Goal: Transaction & Acquisition: Purchase product/service

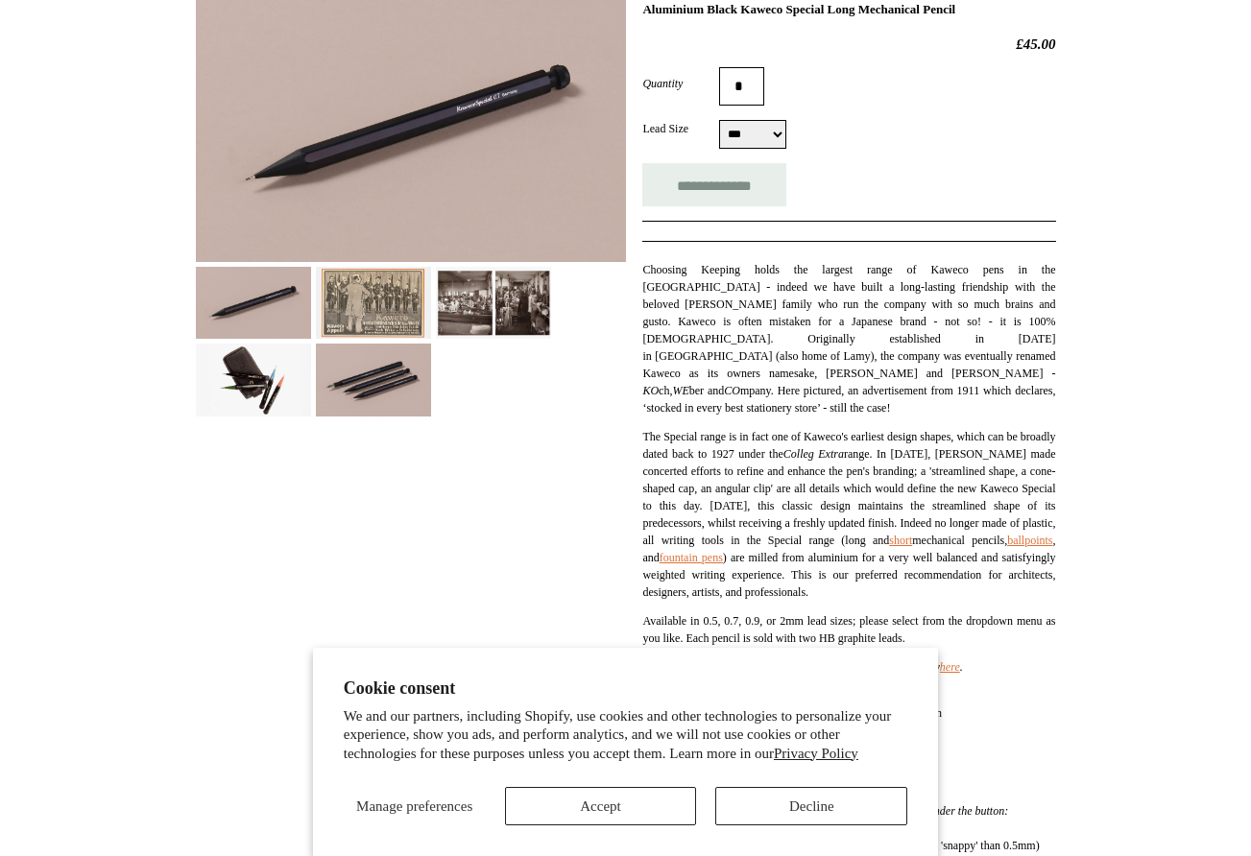
scroll to position [322, 0]
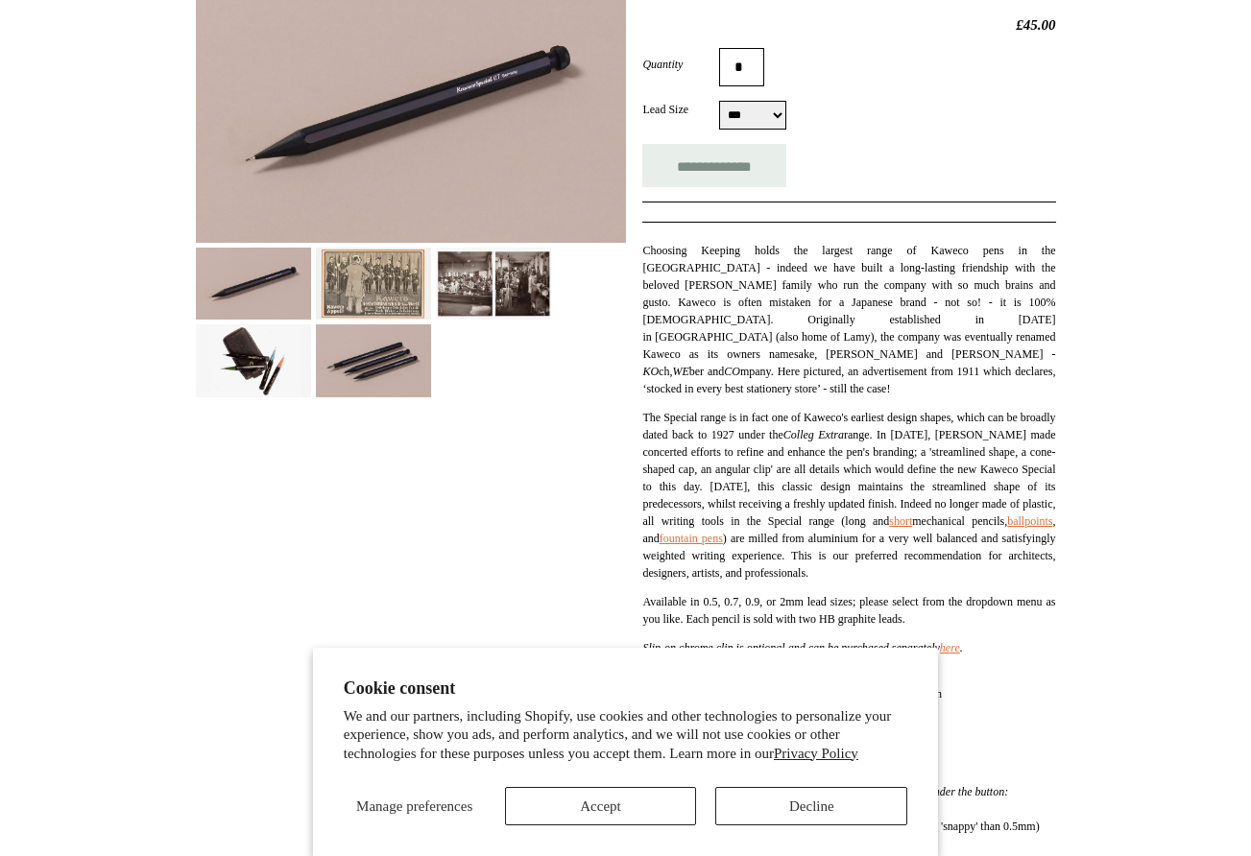
click at [654, 804] on button "Accept" at bounding box center [601, 806] width 192 height 38
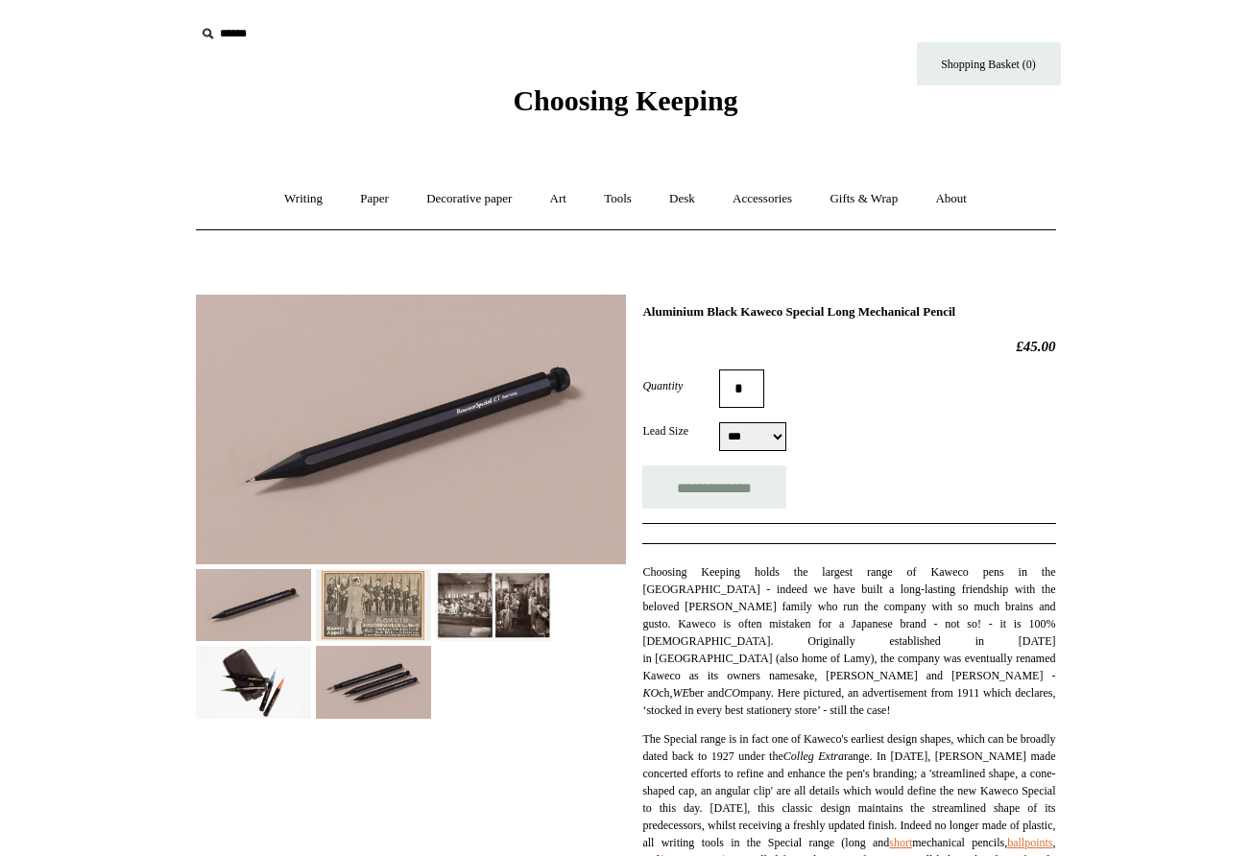
scroll to position [0, 0]
select select "*****"
click at [299, 200] on link "Writing +" at bounding box center [303, 199] width 73 height 51
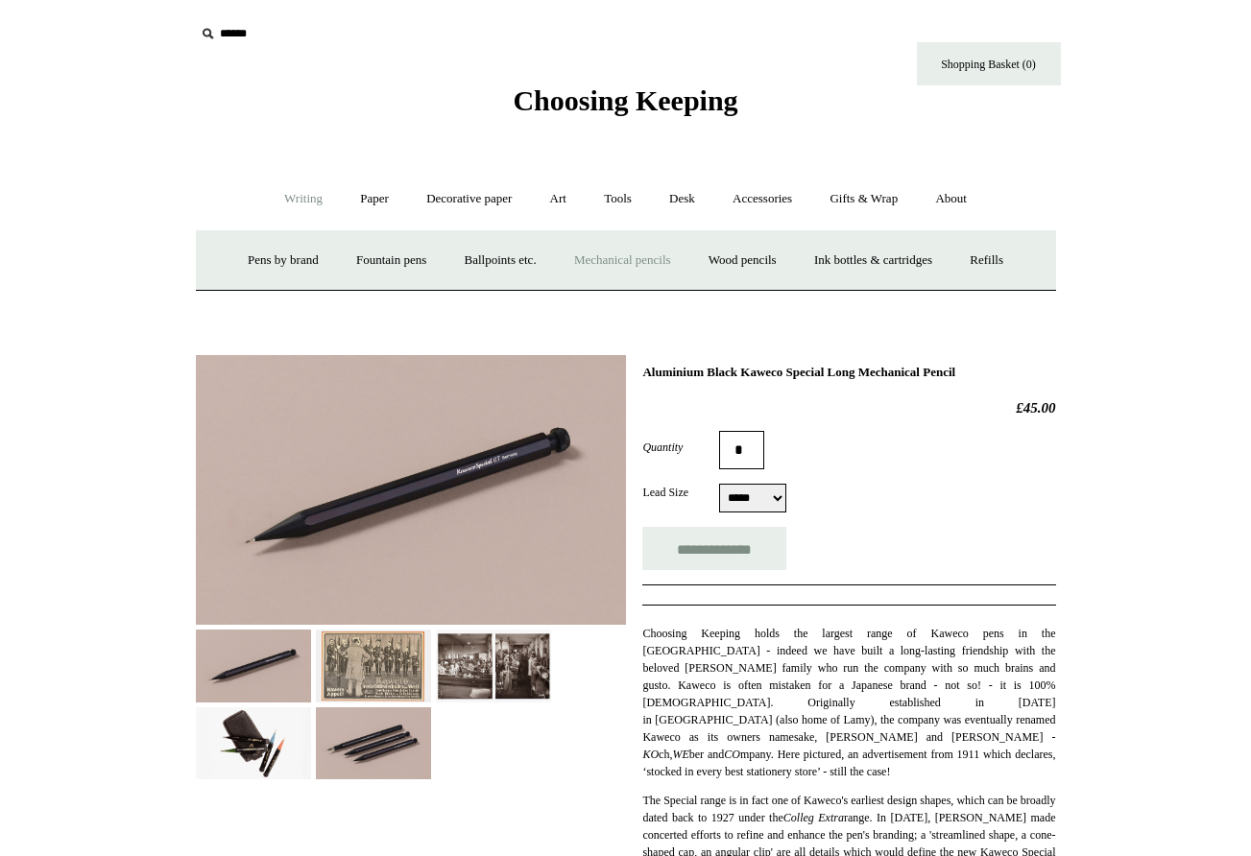
click at [607, 261] on link "Mechanical pencils +" at bounding box center [622, 260] width 131 height 51
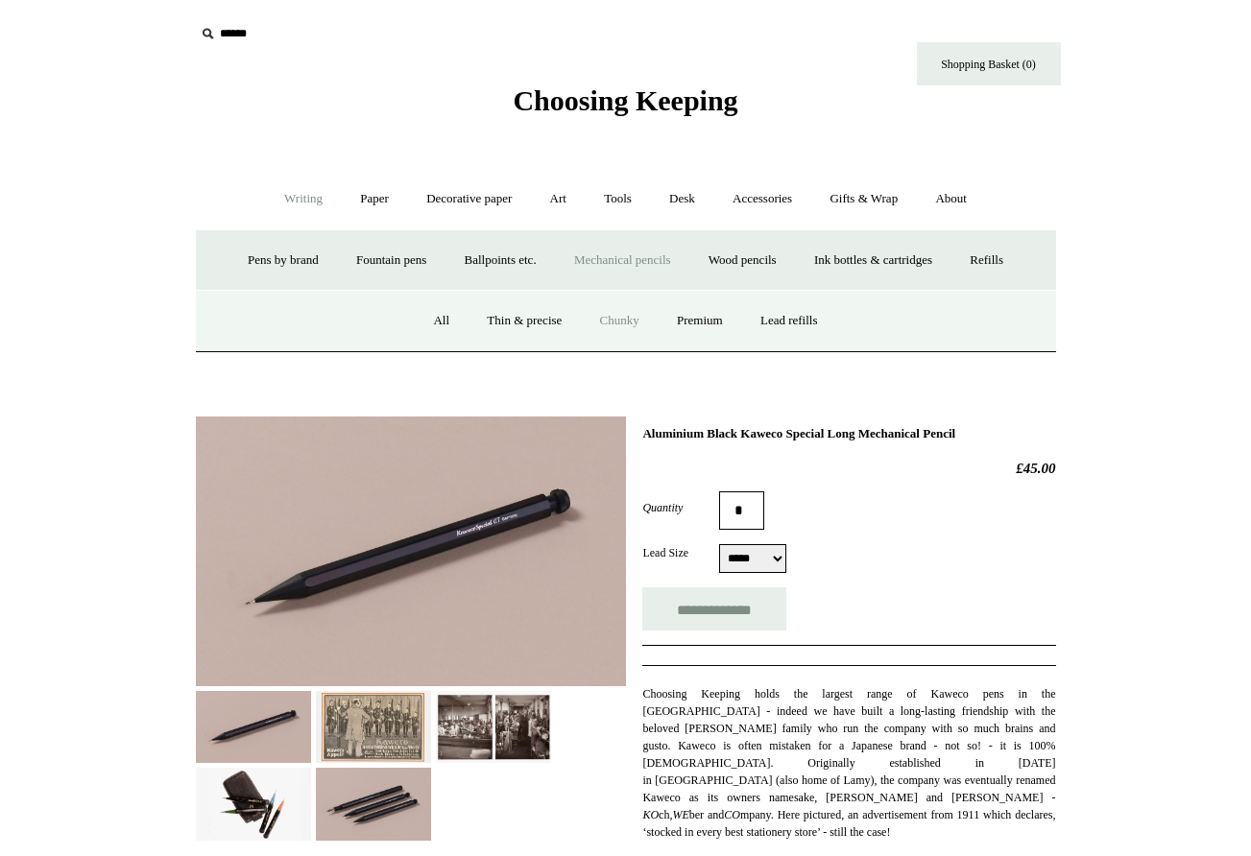
click at [616, 320] on link "Chunky" at bounding box center [620, 321] width 74 height 51
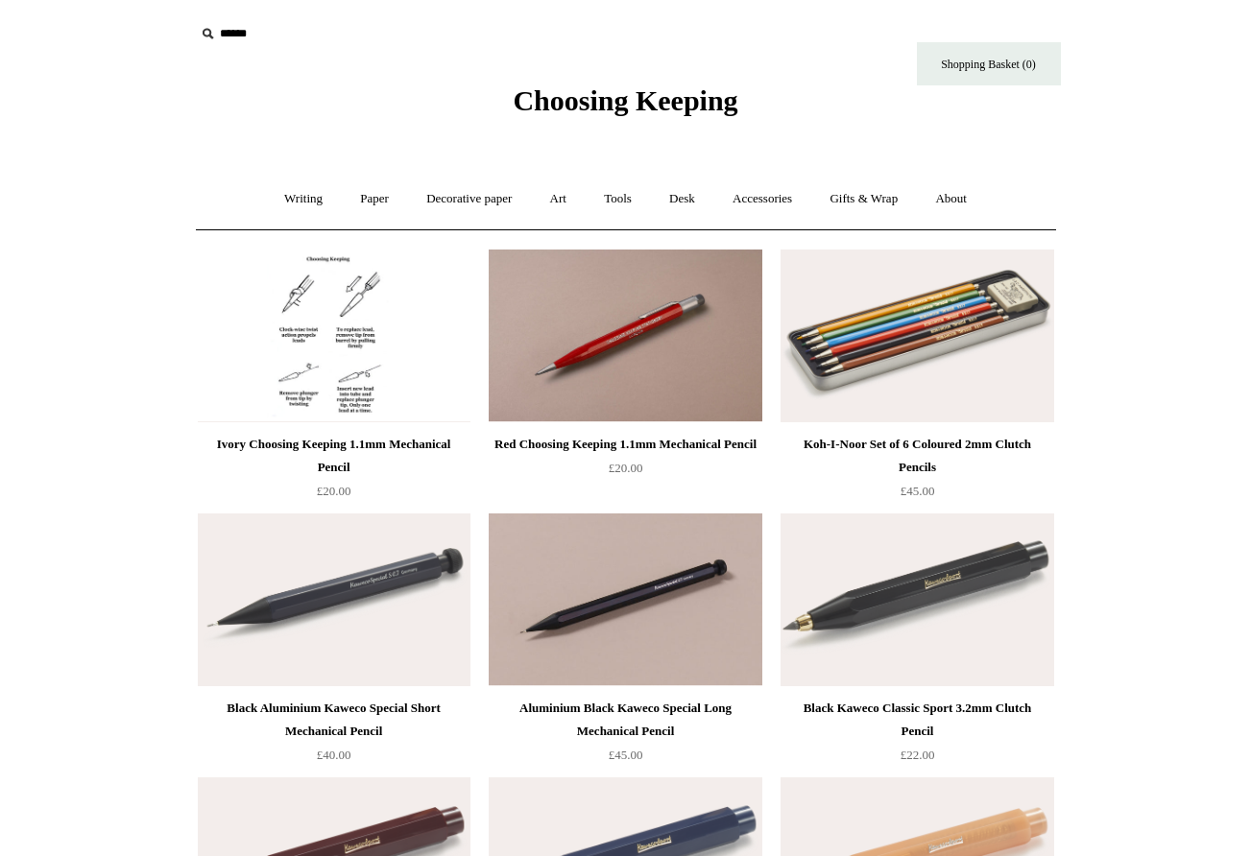
click at [329, 346] on img at bounding box center [334, 336] width 273 height 173
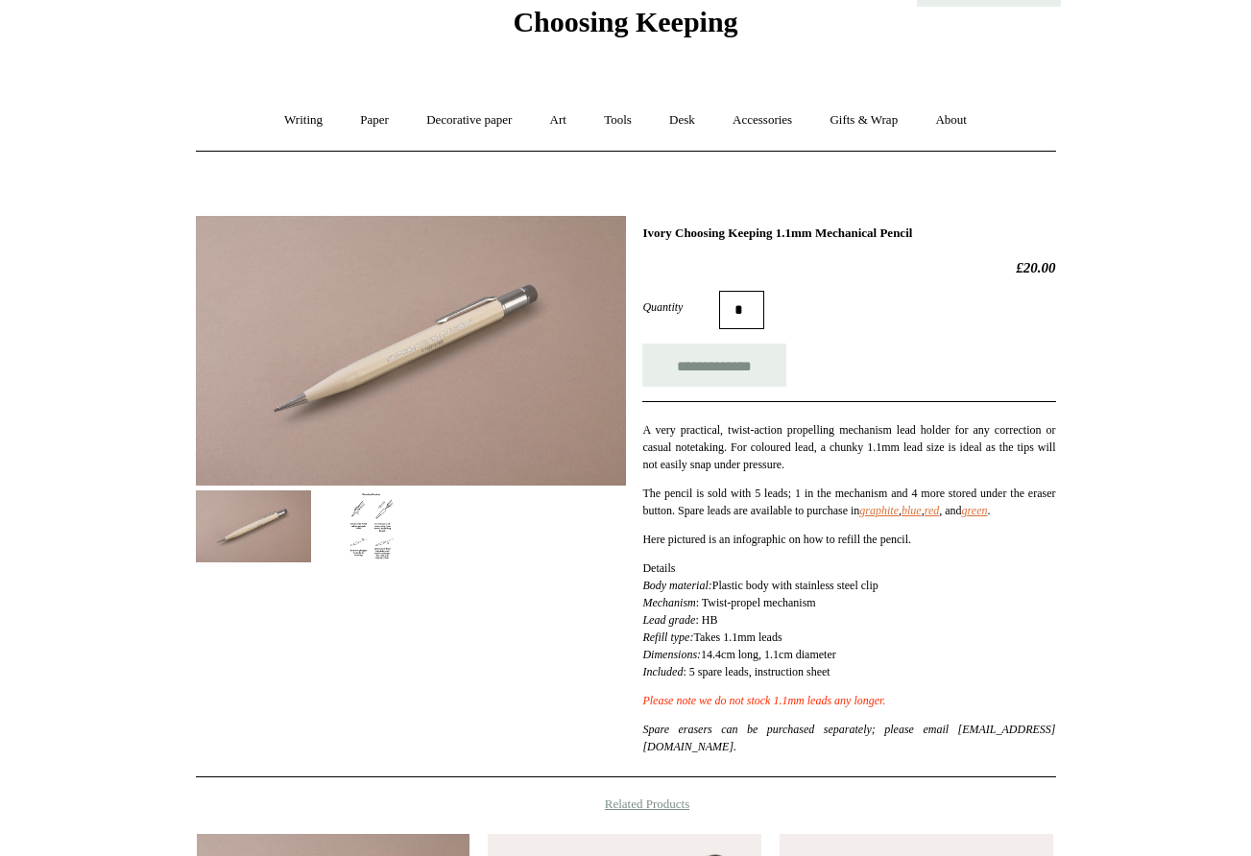
scroll to position [81, 0]
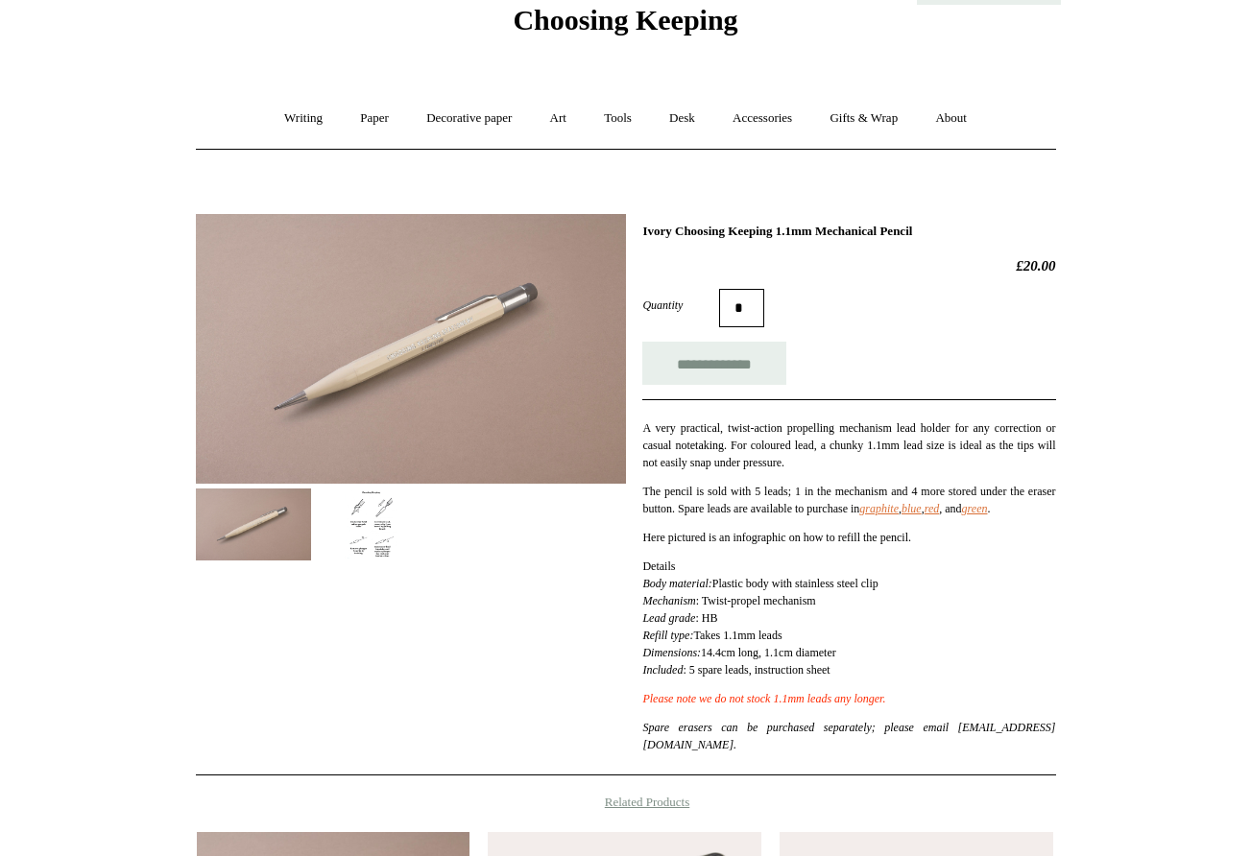
click at [350, 544] on img at bounding box center [373, 524] width 115 height 72
